Goal: Find specific page/section: Find specific page/section

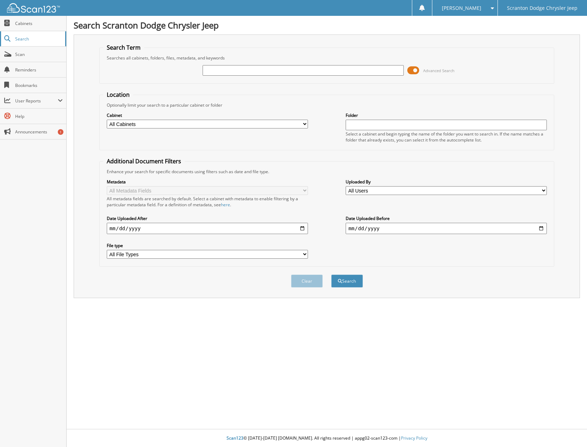
click at [35, 39] on span "Search" at bounding box center [38, 39] width 47 height 6
type input "164020"
click at [331, 275] on button "Search" at bounding box center [347, 281] width 32 height 13
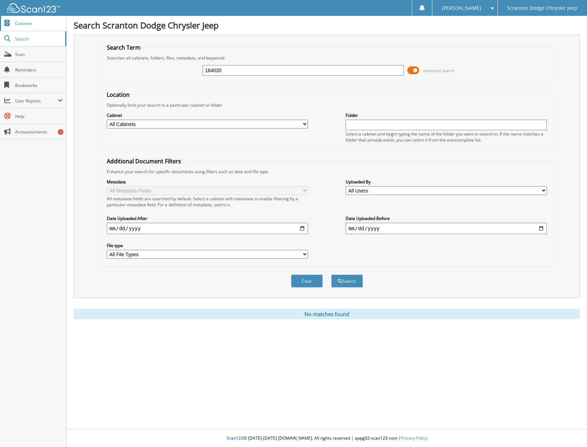
click at [24, 22] on span "Cabinets" at bounding box center [39, 23] width 48 height 6
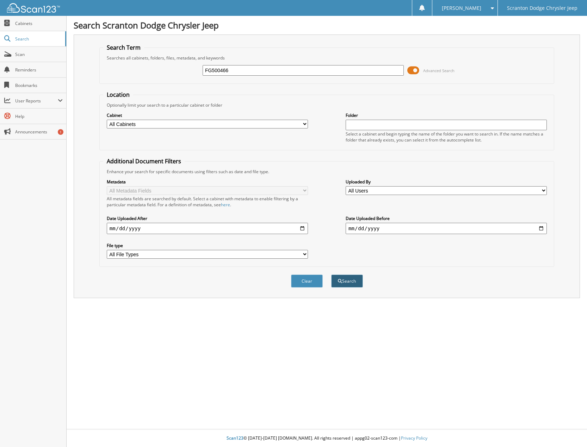
type input "FG500466"
click at [344, 281] on button "Search" at bounding box center [347, 281] width 32 height 13
